Goal: Obtain resource: Obtain resource

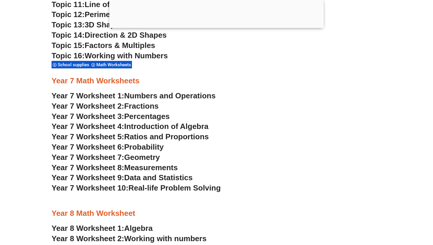
scroll to position [1651, 0]
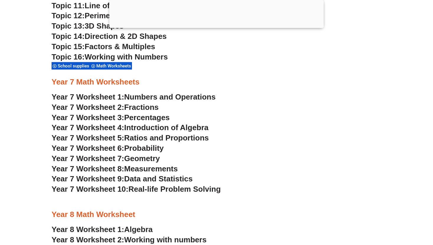
click at [129, 99] on span "Numbers and Operations" at bounding box center [169, 96] width 91 height 9
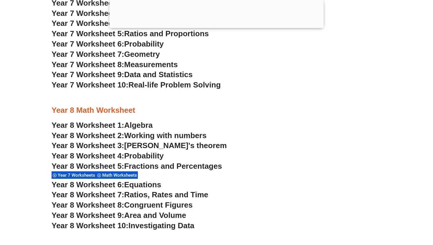
scroll to position [1764, 0]
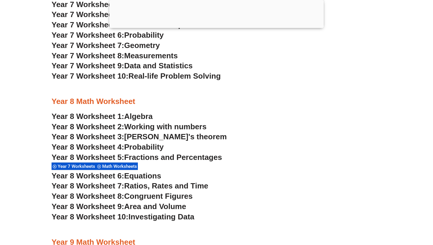
click at [159, 125] on span "Working with numbers" at bounding box center [165, 126] width 82 height 9
click at [174, 156] on span "Fractions and Percentages" at bounding box center [173, 157] width 98 height 9
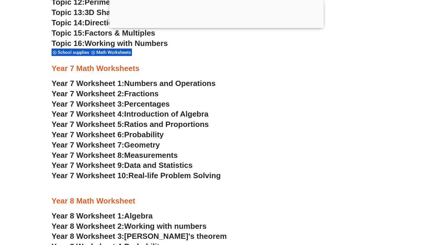
scroll to position [1657, 0]
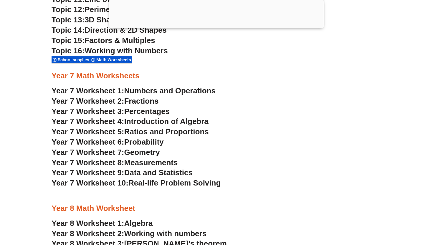
click at [195, 93] on span "Numbers and Operations" at bounding box center [169, 90] width 91 height 9
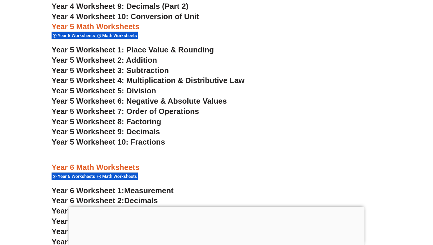
scroll to position [1203, 0]
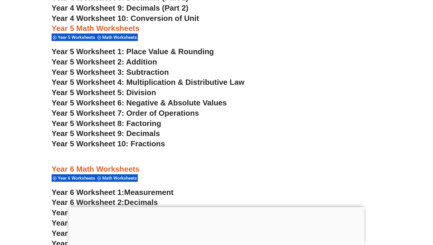
click at [142, 62] on span "Year 5 Worksheet 2: Addition" at bounding box center [104, 61] width 105 height 9
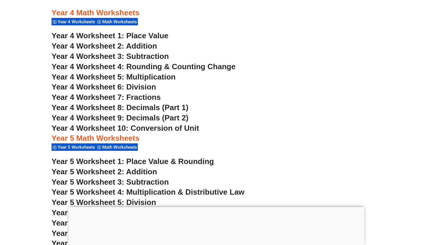
scroll to position [1093, 0]
click at [137, 46] on span "Year 4 Worksheet 2: Addition" at bounding box center [104, 46] width 105 height 9
click at [141, 54] on span "Year 4 Worksheet 3: Subtraction" at bounding box center [110, 56] width 117 height 9
click at [141, 74] on span "Year 4 Worksheet 5: Multiplication" at bounding box center [114, 77] width 124 height 9
